Goal: Navigation & Orientation: Understand site structure

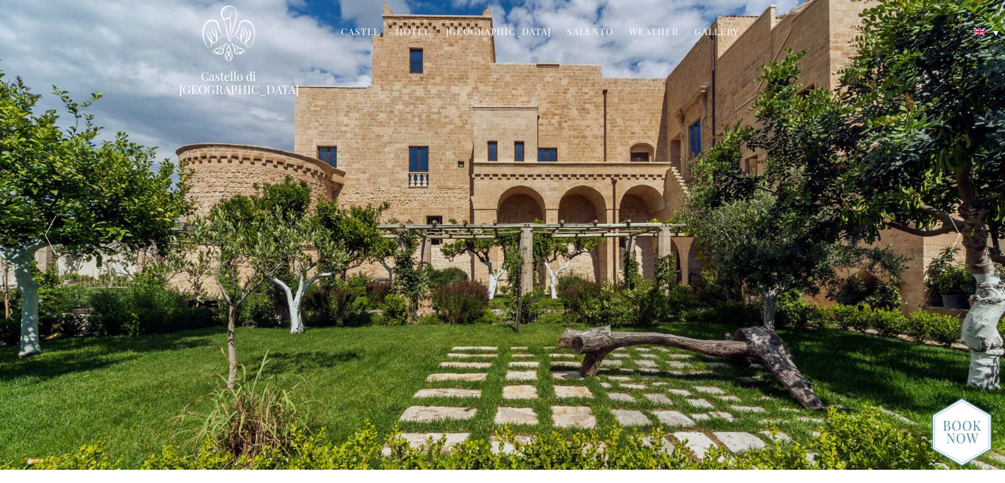
click at [958, 247] on div at bounding box center [955, 234] width 100 height 469
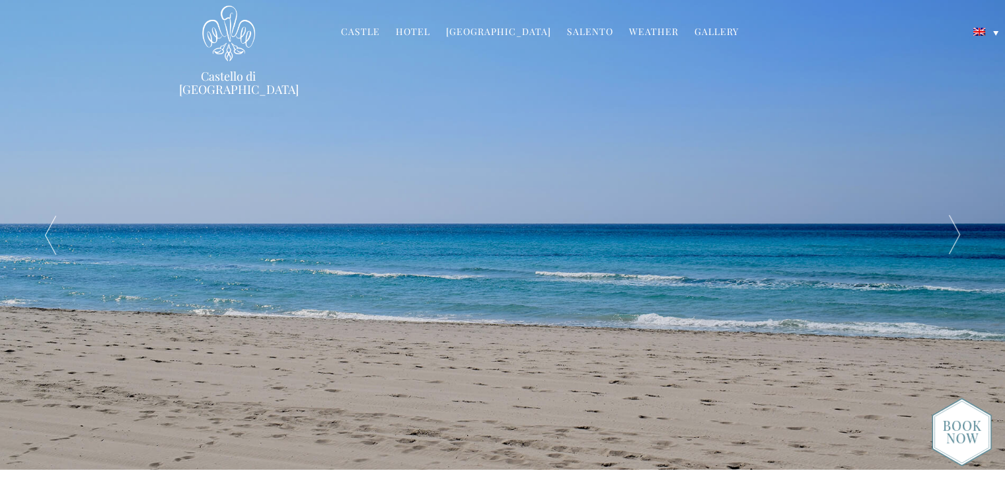
click at [955, 244] on div at bounding box center [955, 234] width 100 height 469
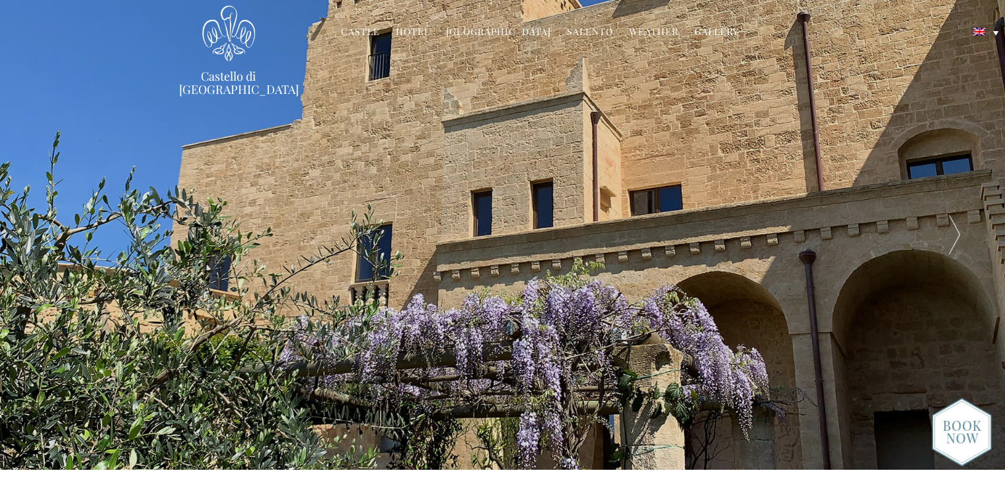
click at [955, 244] on div at bounding box center [955, 234] width 100 height 469
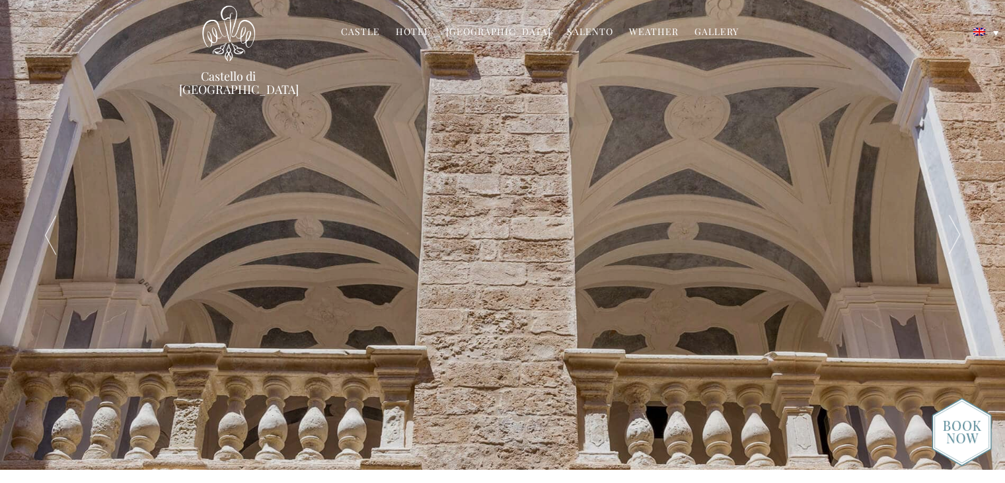
click at [955, 244] on div at bounding box center [955, 234] width 100 height 469
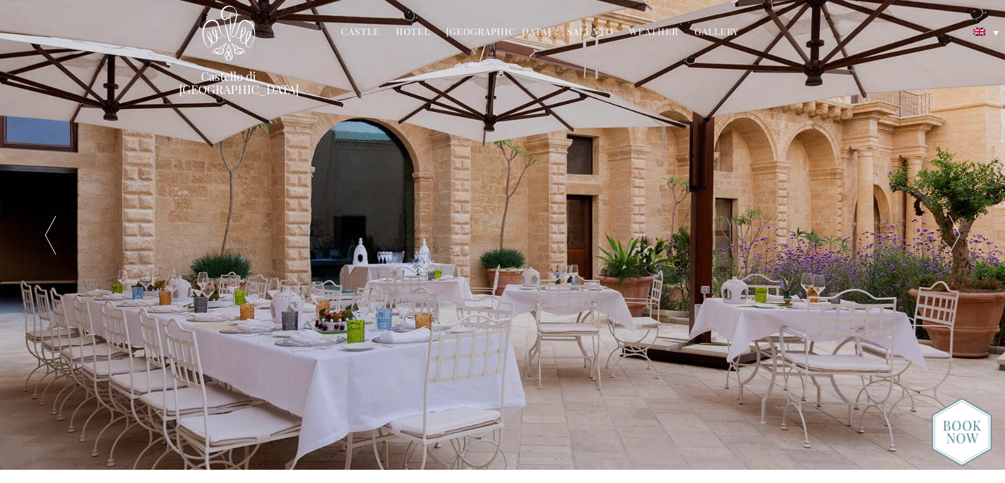
click at [955, 244] on div at bounding box center [955, 234] width 100 height 469
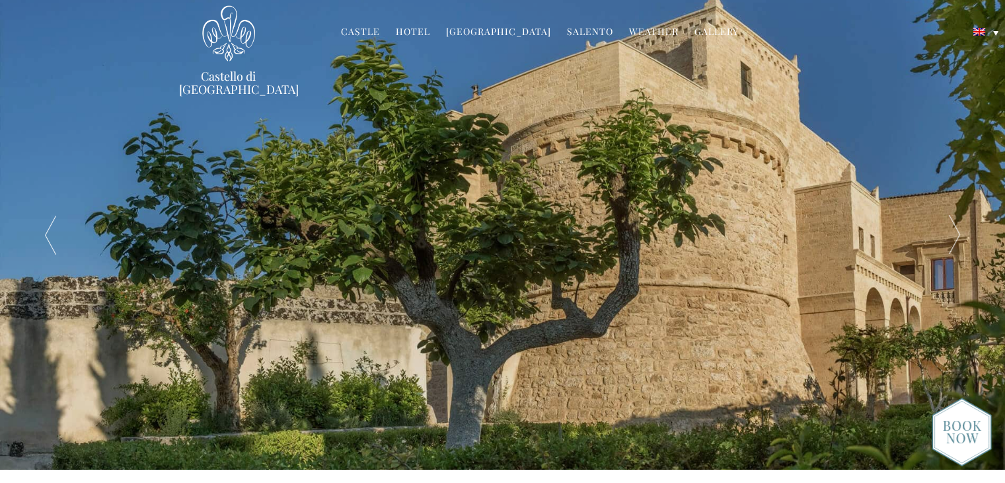
click at [955, 244] on div at bounding box center [955, 234] width 100 height 469
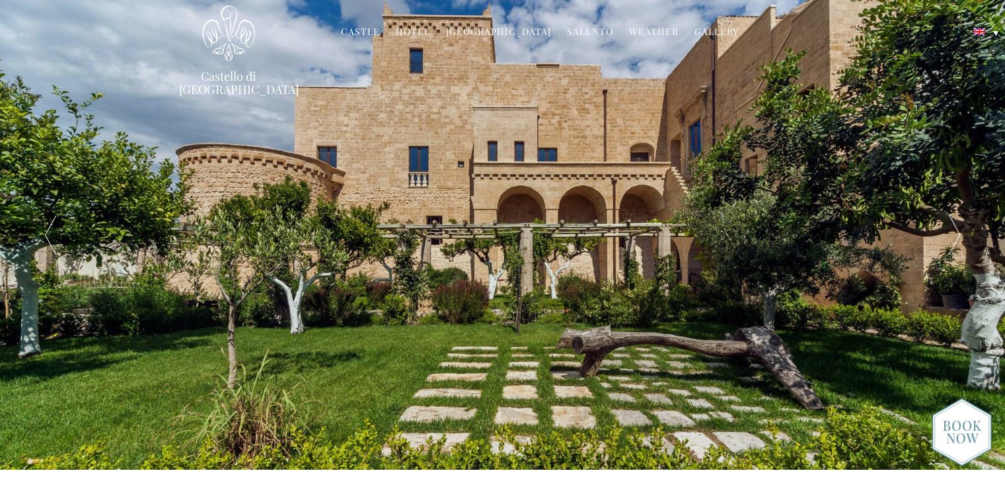
click at [955, 244] on div at bounding box center [955, 234] width 100 height 469
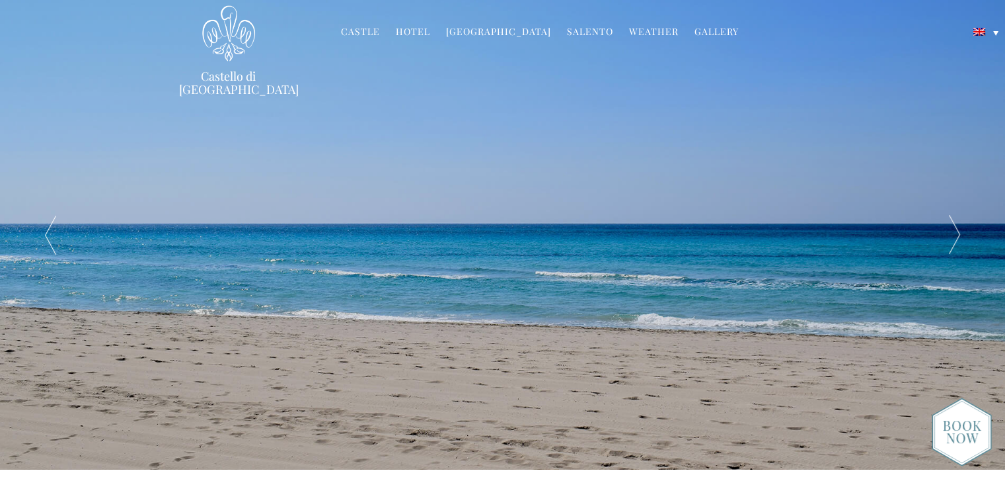
click at [955, 244] on div at bounding box center [955, 234] width 100 height 469
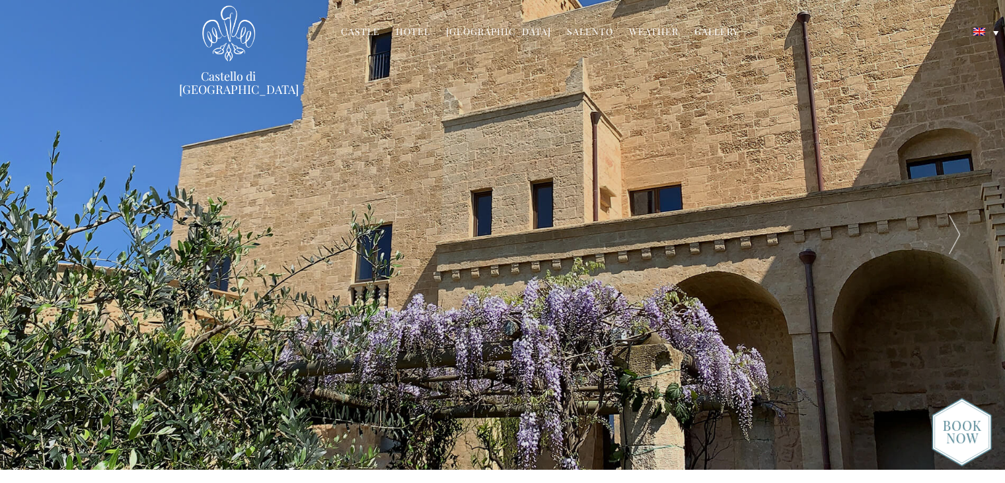
click at [955, 244] on div at bounding box center [955, 234] width 100 height 469
